Goal: Information Seeking & Learning: Understand process/instructions

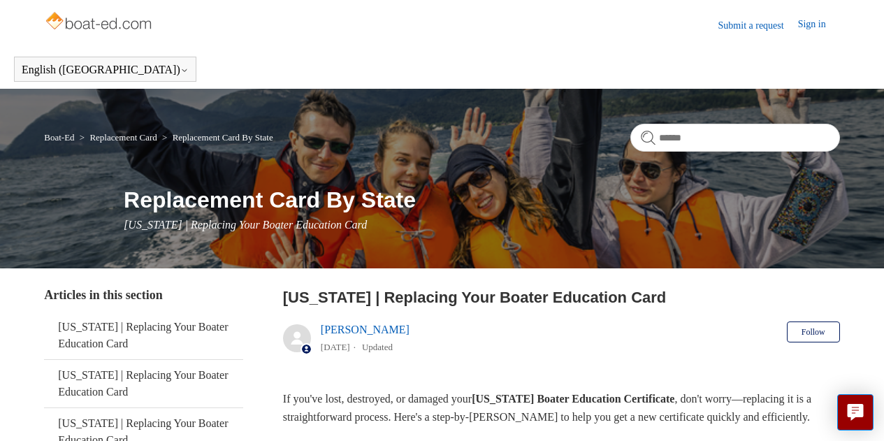
click at [746, 25] on link "Submit a request" at bounding box center [758, 25] width 80 height 15
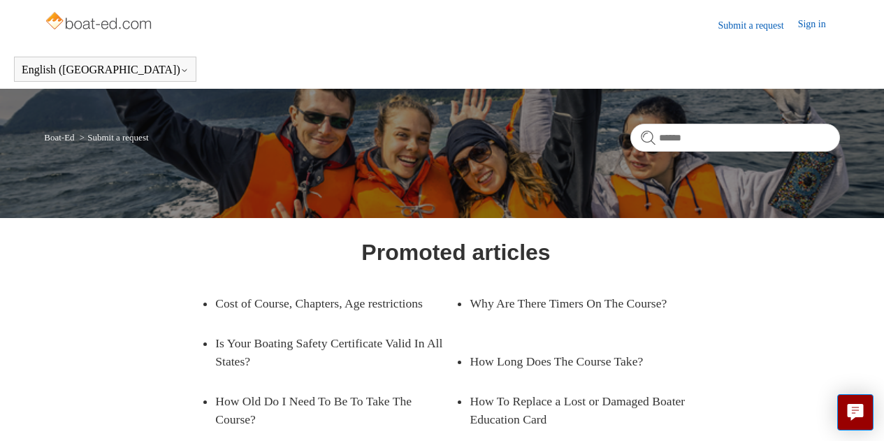
click at [814, 24] on link "Sign in" at bounding box center [819, 25] width 42 height 17
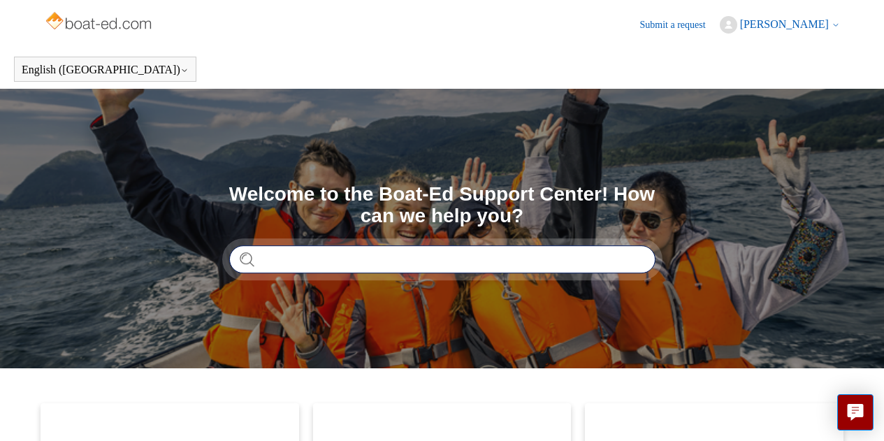
click at [391, 262] on input "Search" at bounding box center [442, 259] width 426 height 28
type input "**********"
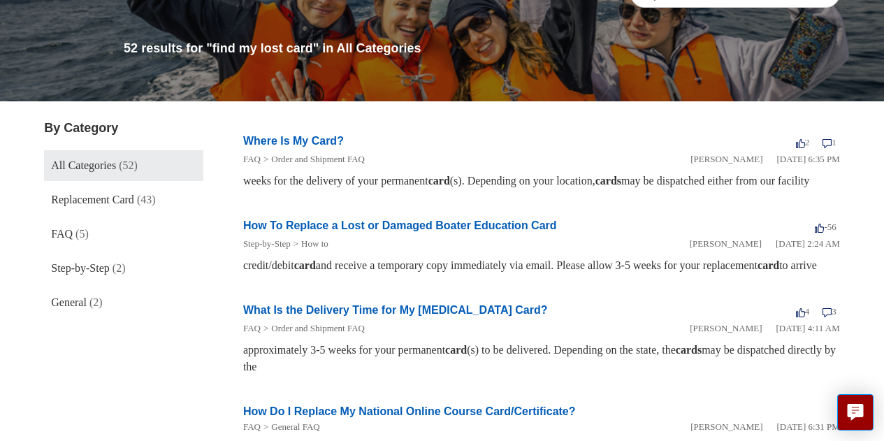
scroll to position [149, 0]
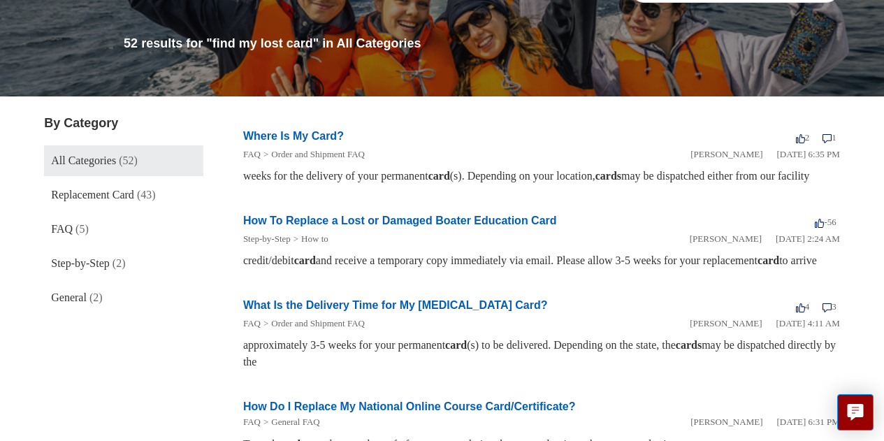
click at [324, 226] on link "How To Replace a Lost or Damaged Boater Education Card" at bounding box center [400, 220] width 314 height 12
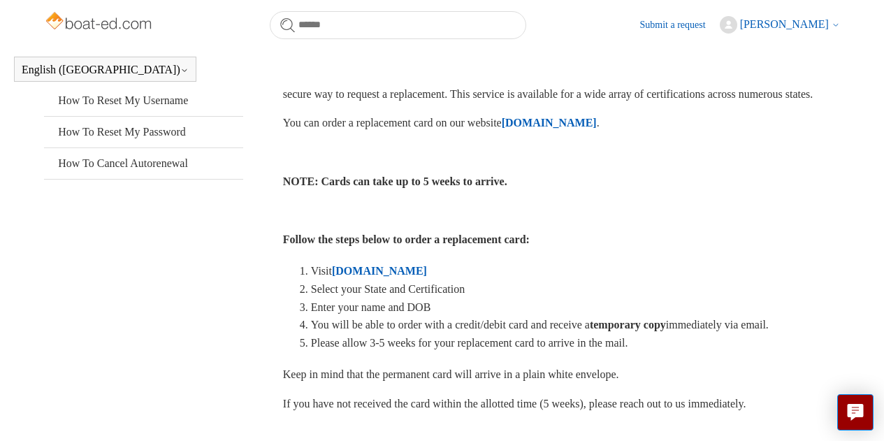
scroll to position [284, 0]
click at [368, 276] on strong "ILostMyCard.com" at bounding box center [379, 270] width 95 height 12
